Goal: Information Seeking & Learning: Check status

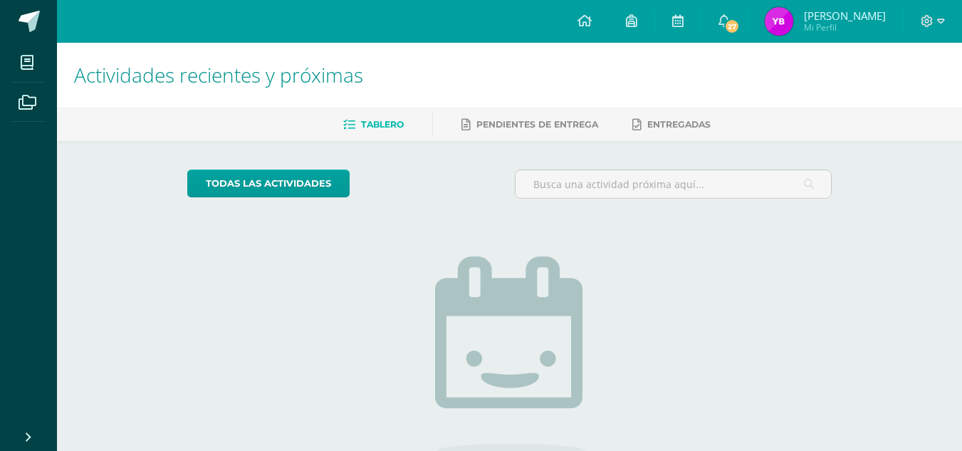
click at [823, 14] on span "[PERSON_NAME]" at bounding box center [845, 16] width 82 height 14
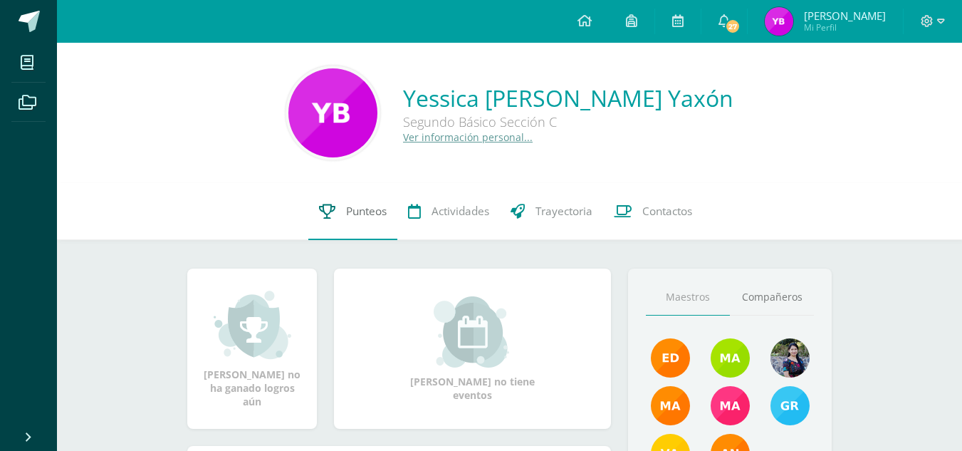
click at [355, 212] on span "Punteos" at bounding box center [366, 211] width 41 height 15
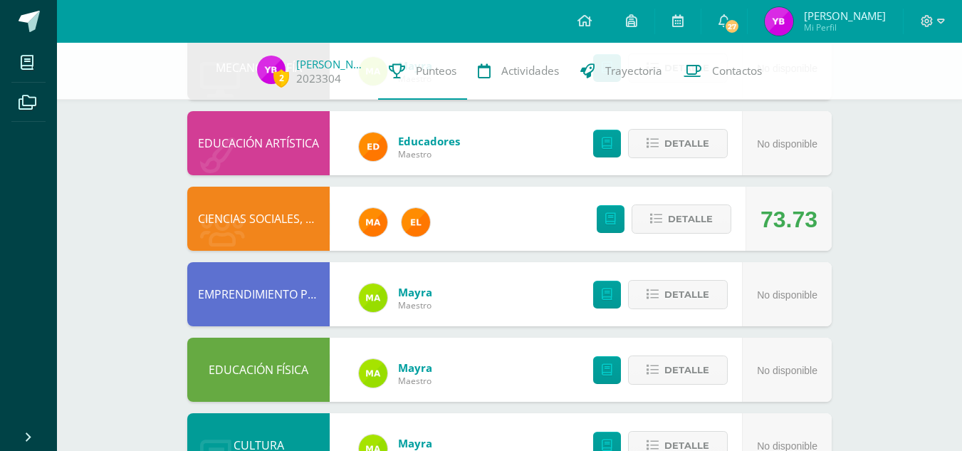
scroll to position [189, 0]
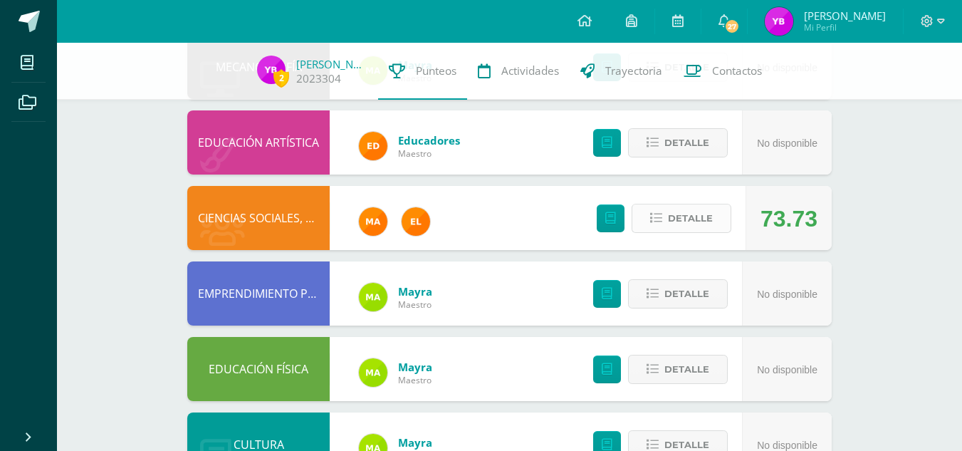
click at [679, 225] on span "Detalle" at bounding box center [690, 218] width 45 height 26
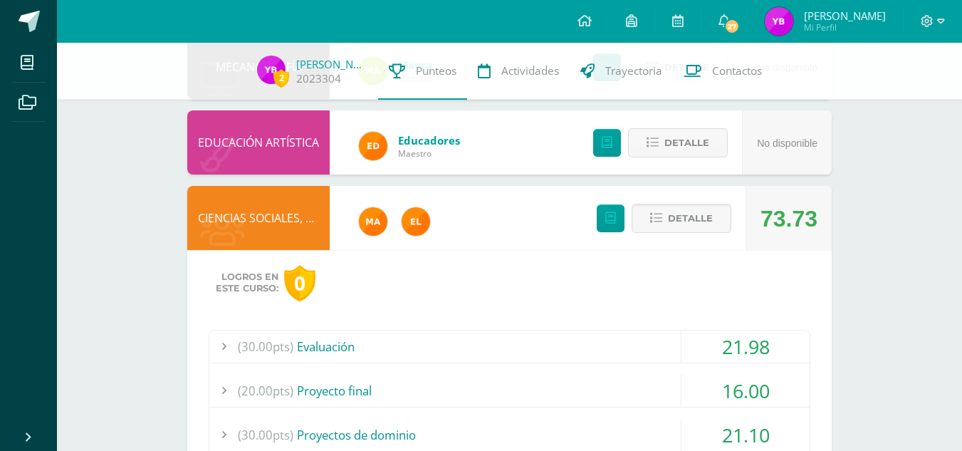
click at [637, 356] on div "(30.00pts) Evaluación" at bounding box center [509, 346] width 600 height 32
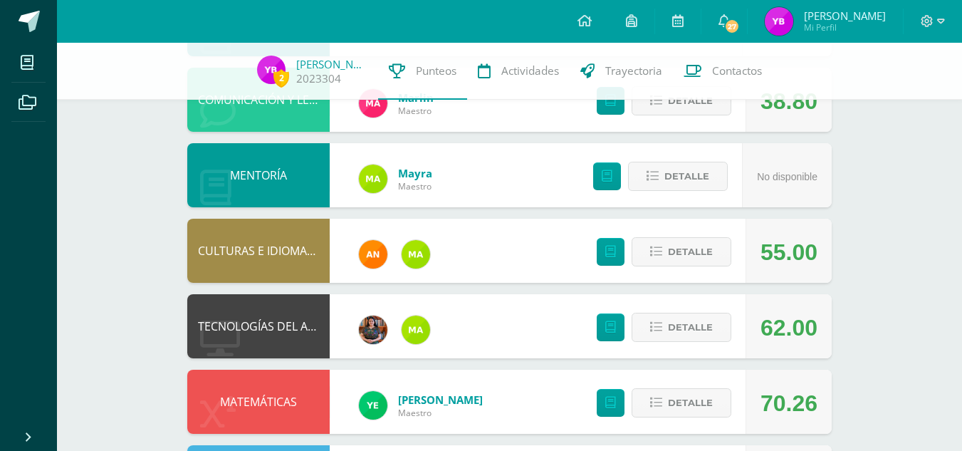
scroll to position [1038, 0]
